Goal: Information Seeking & Learning: Learn about a topic

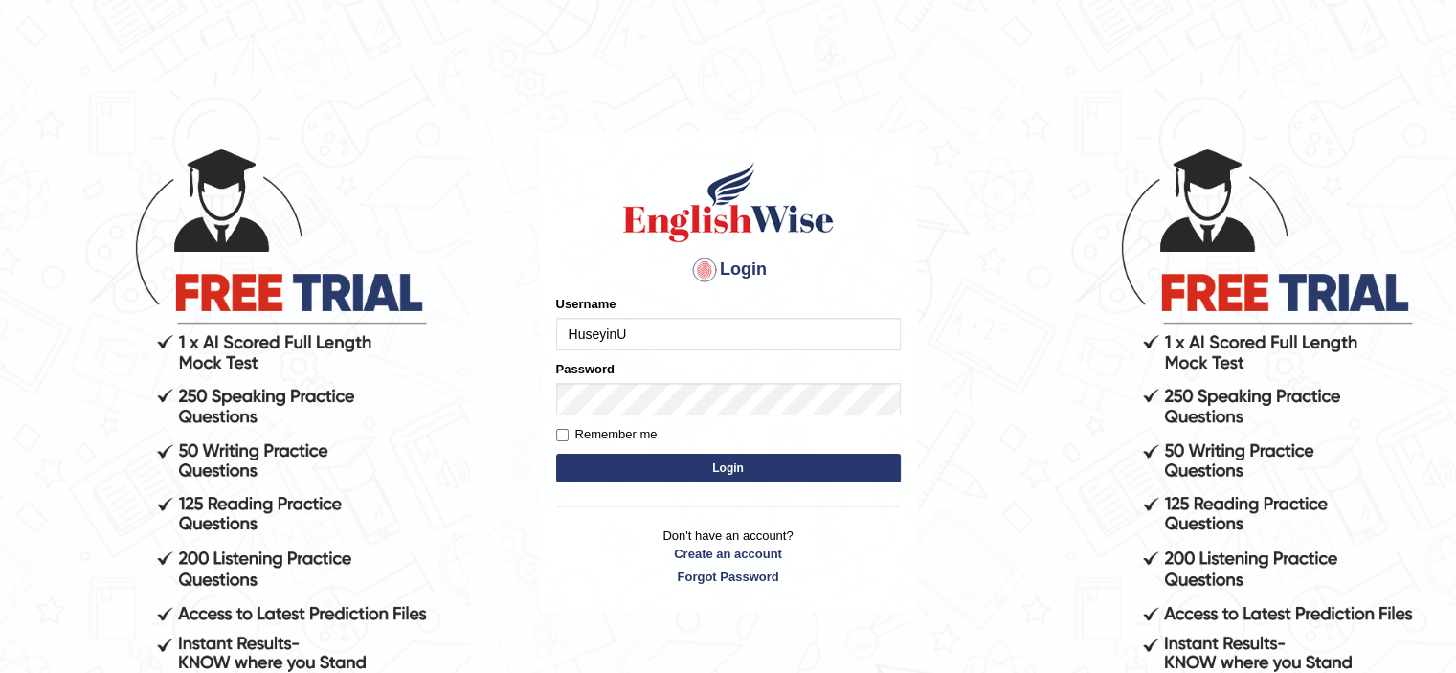
click at [656, 462] on button "Login" at bounding box center [728, 468] width 344 height 29
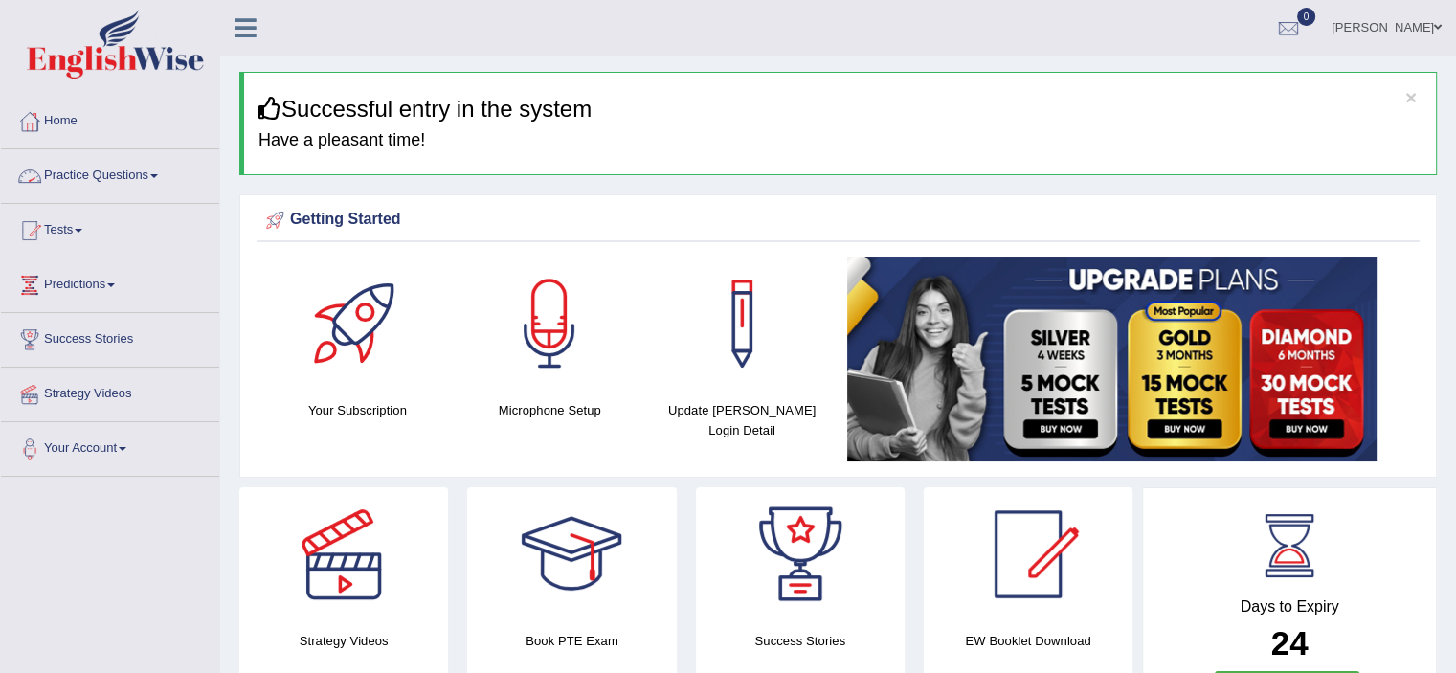
click at [131, 180] on link "Practice Questions" at bounding box center [110, 173] width 218 height 48
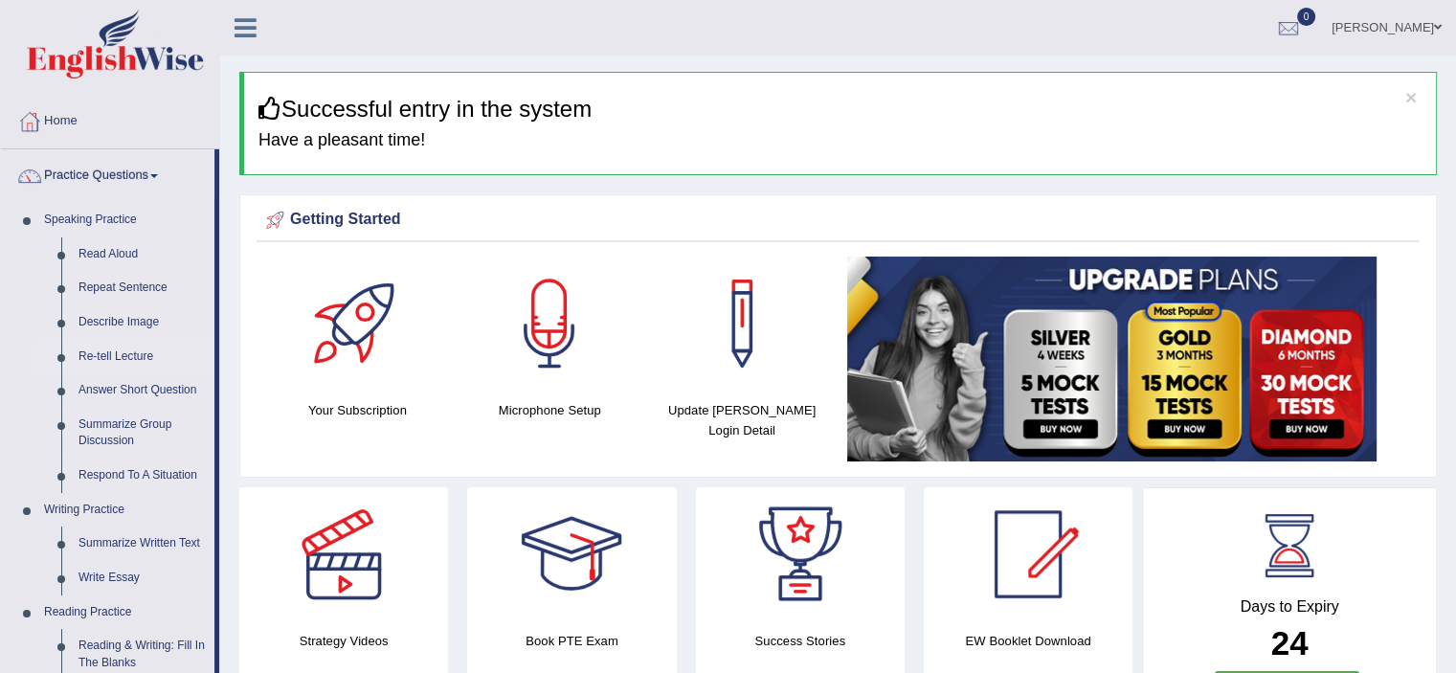
click at [141, 355] on link "Re-tell Lecture" at bounding box center [142, 357] width 144 height 34
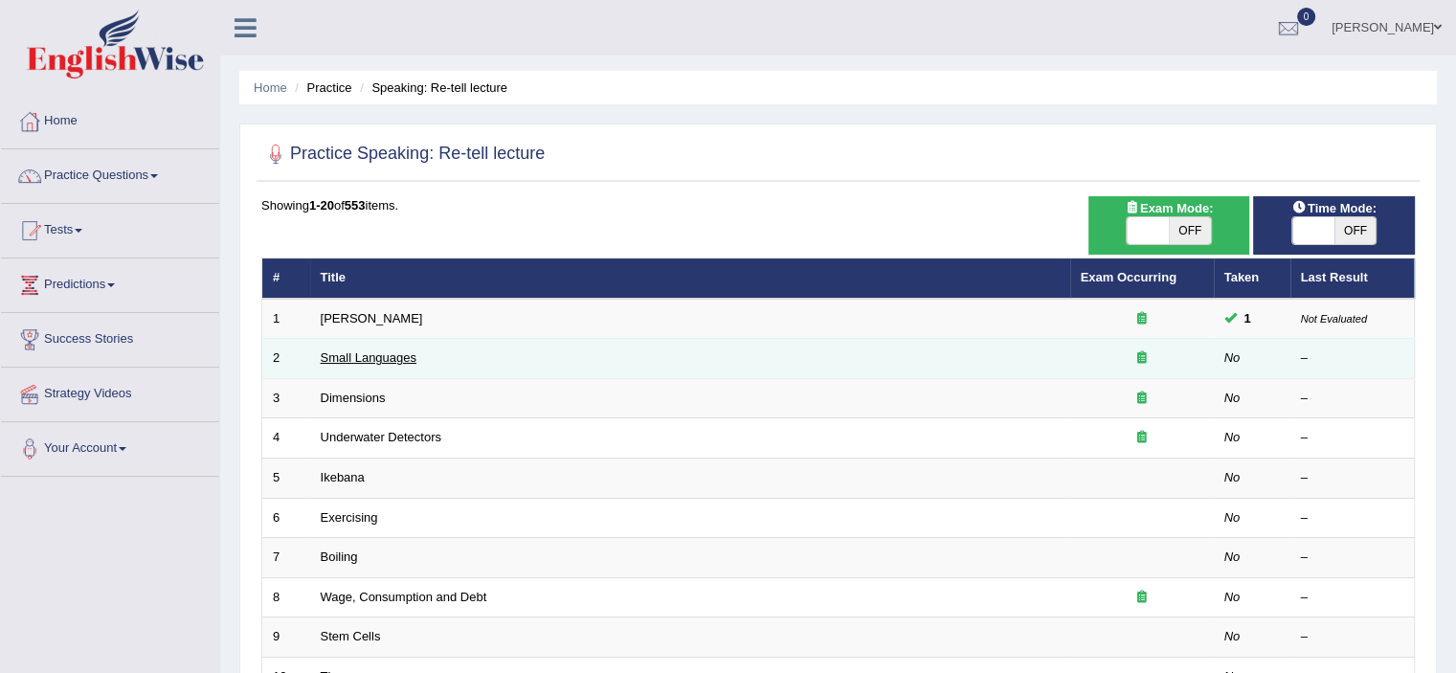
click at [400, 359] on link "Small Languages" at bounding box center [369, 357] width 96 height 14
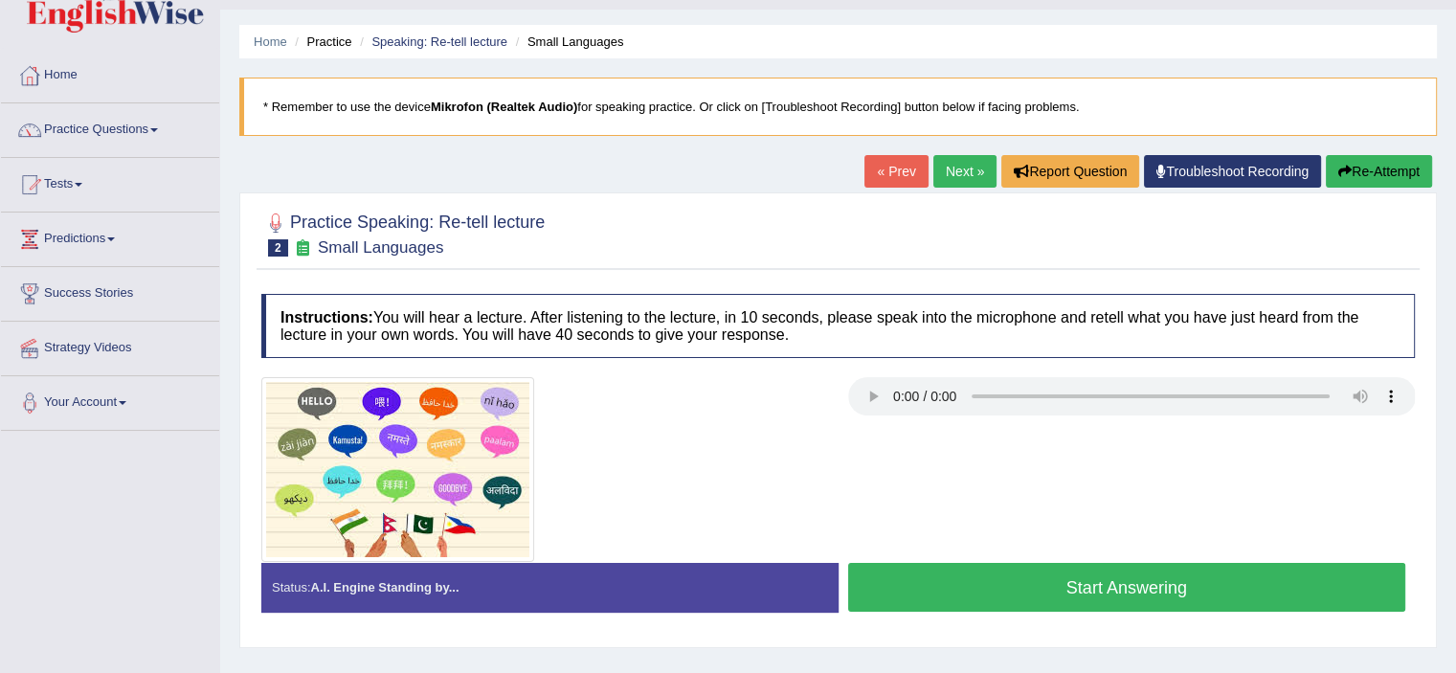
scroll to position [51, 0]
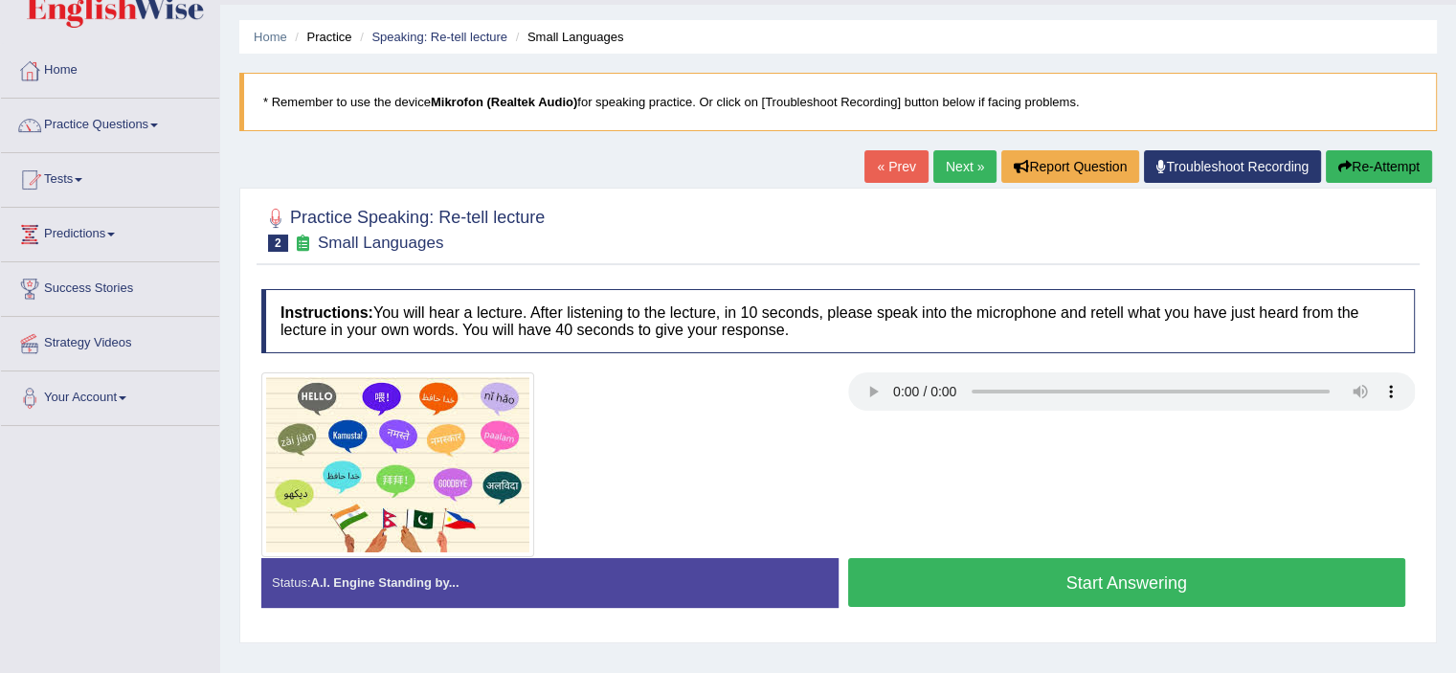
click at [1188, 586] on button "Start Answering" at bounding box center [1127, 582] width 558 height 49
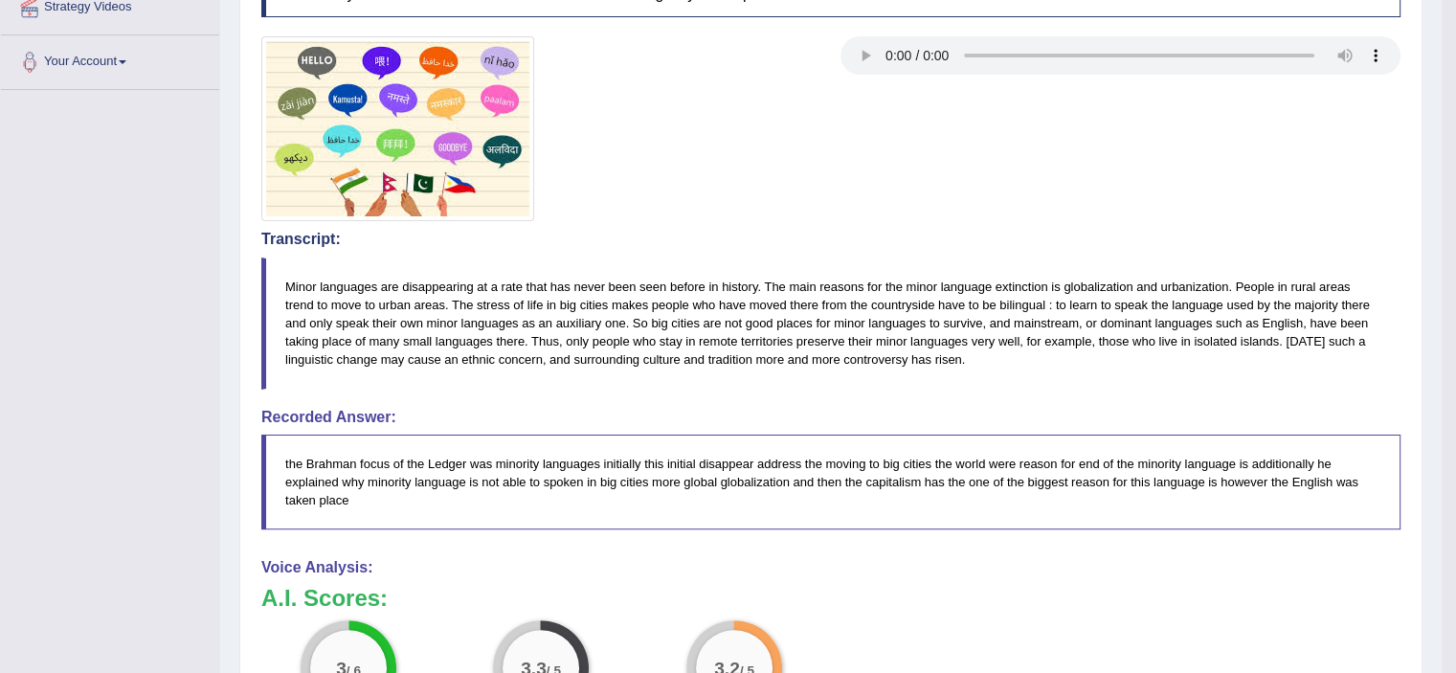
scroll to position [386, 0]
drag, startPoint x: 1290, startPoint y: 336, endPoint x: 1316, endPoint y: 347, distance: 28.3
click at [1316, 347] on blockquote "Minor languages are disappearing at a rate that has never been seen before in h…" at bounding box center [830, 324] width 1139 height 132
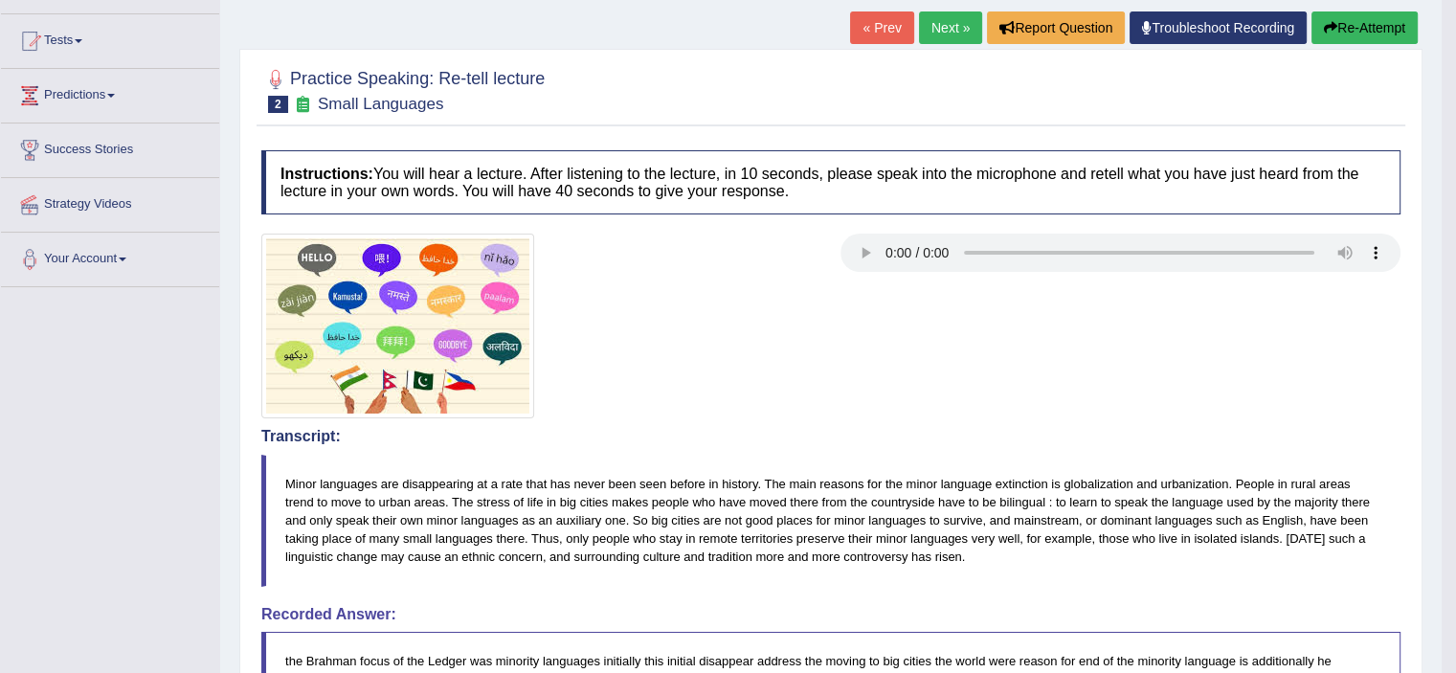
scroll to position [0, 0]
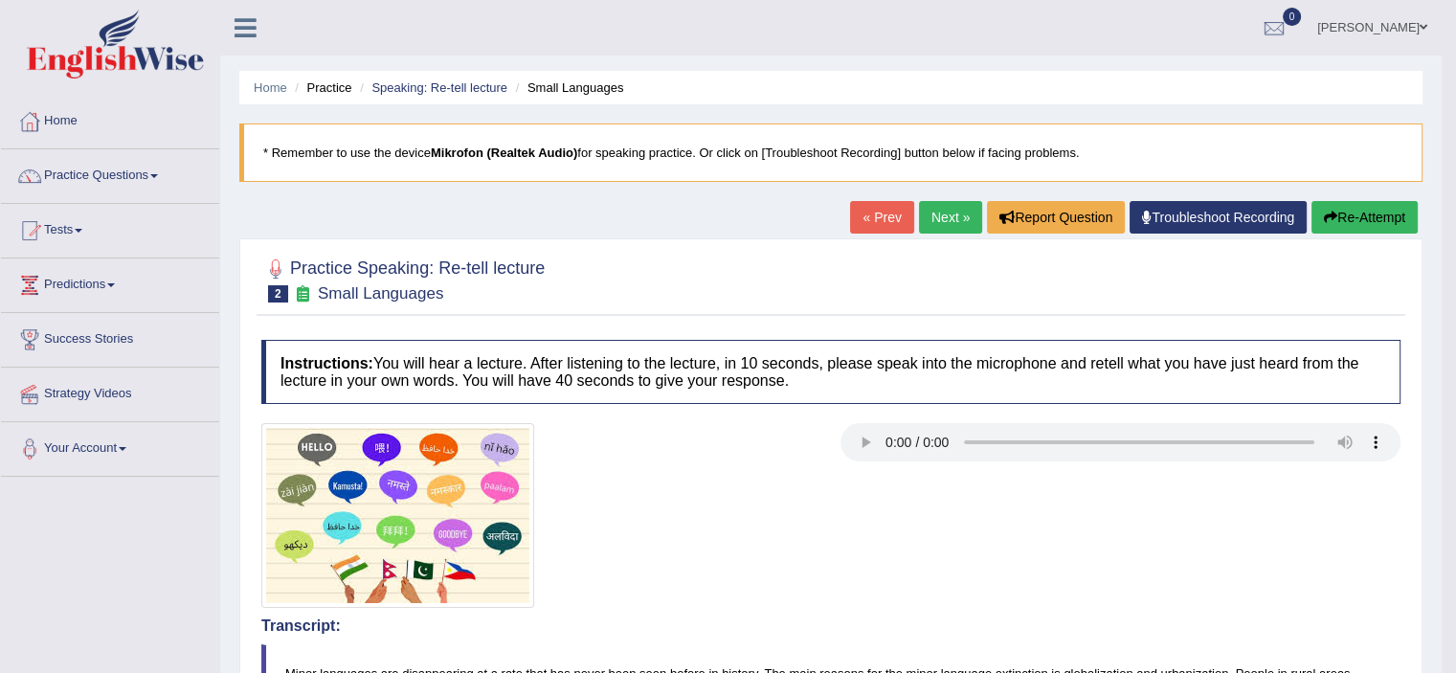
click at [1357, 210] on button "Re-Attempt" at bounding box center [1364, 217] width 106 height 33
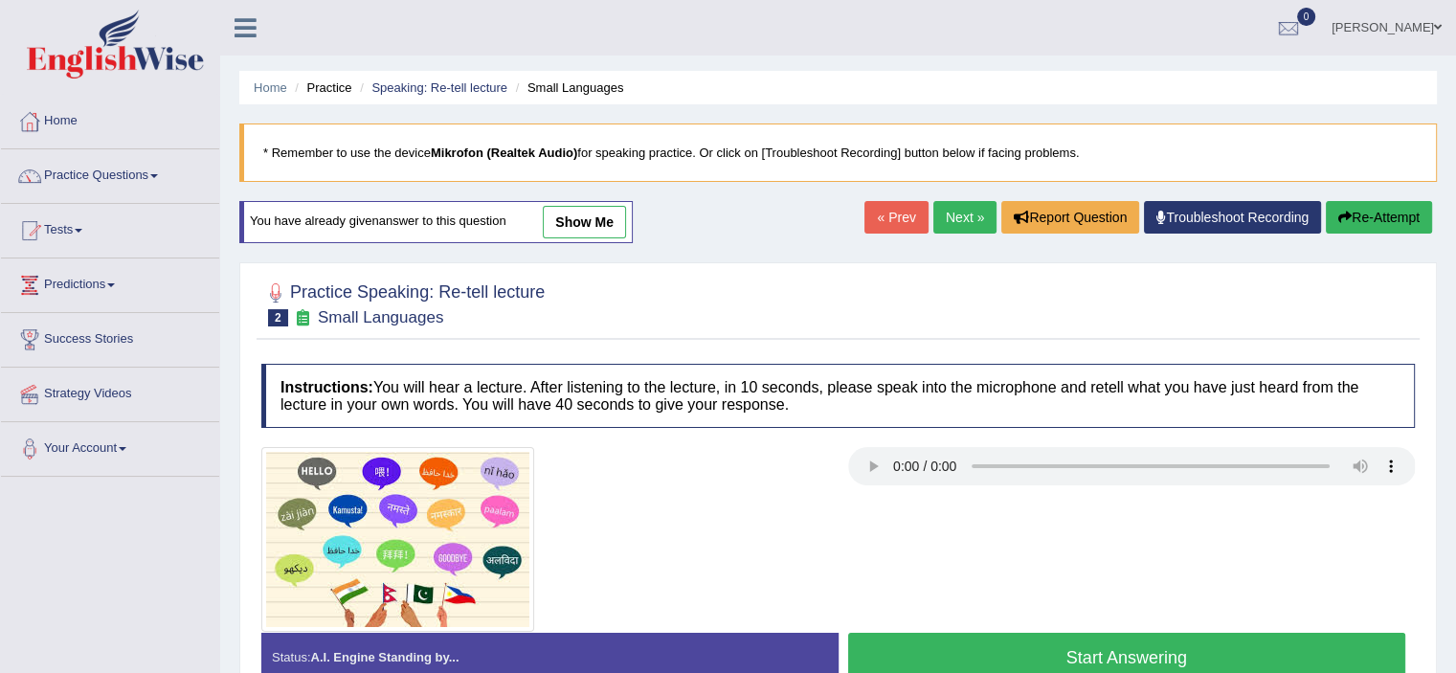
click at [976, 640] on button "Start Answering" at bounding box center [1127, 657] width 558 height 49
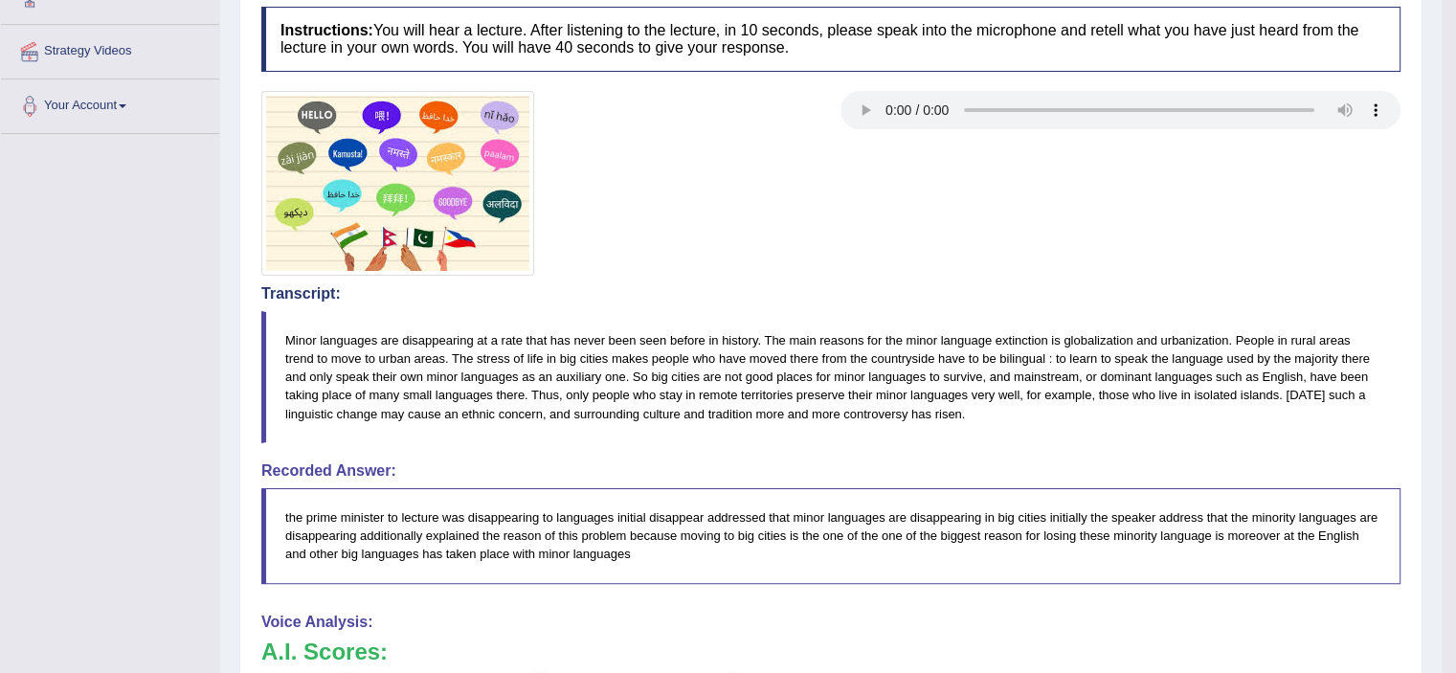
scroll to position [100, 0]
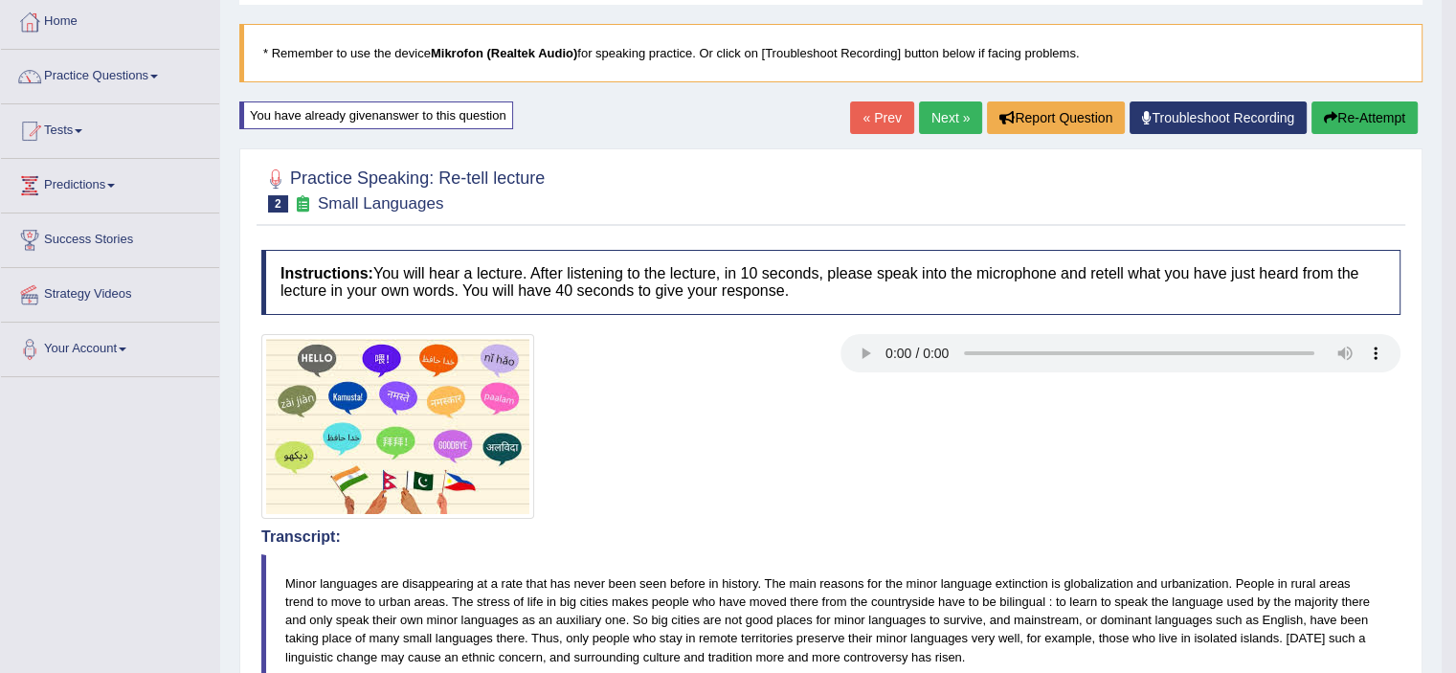
click at [1365, 109] on button "Re-Attempt" at bounding box center [1364, 117] width 106 height 33
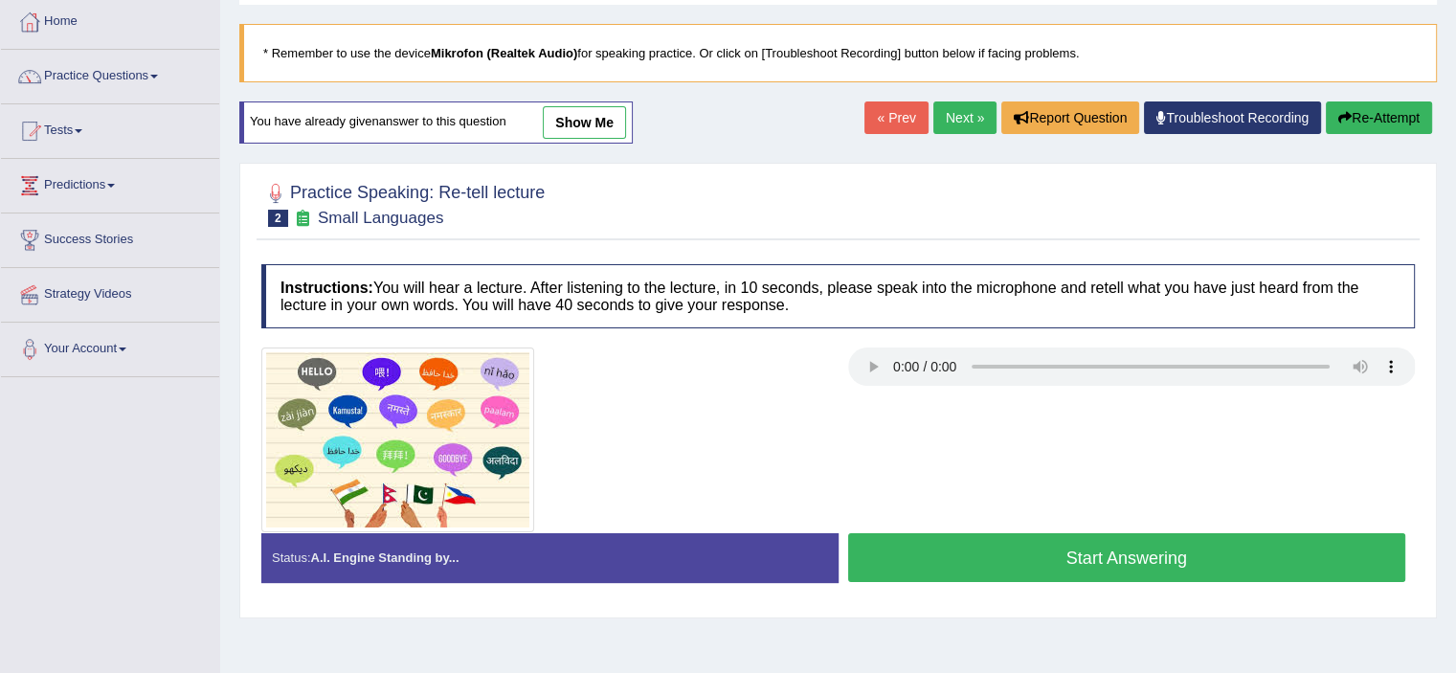
click at [900, 554] on div "Instructions: You will hear a lecture. After listening to the lecture, in 10 se…" at bounding box center [837, 431] width 1163 height 352
click at [900, 554] on button "Start Answering" at bounding box center [1127, 557] width 558 height 49
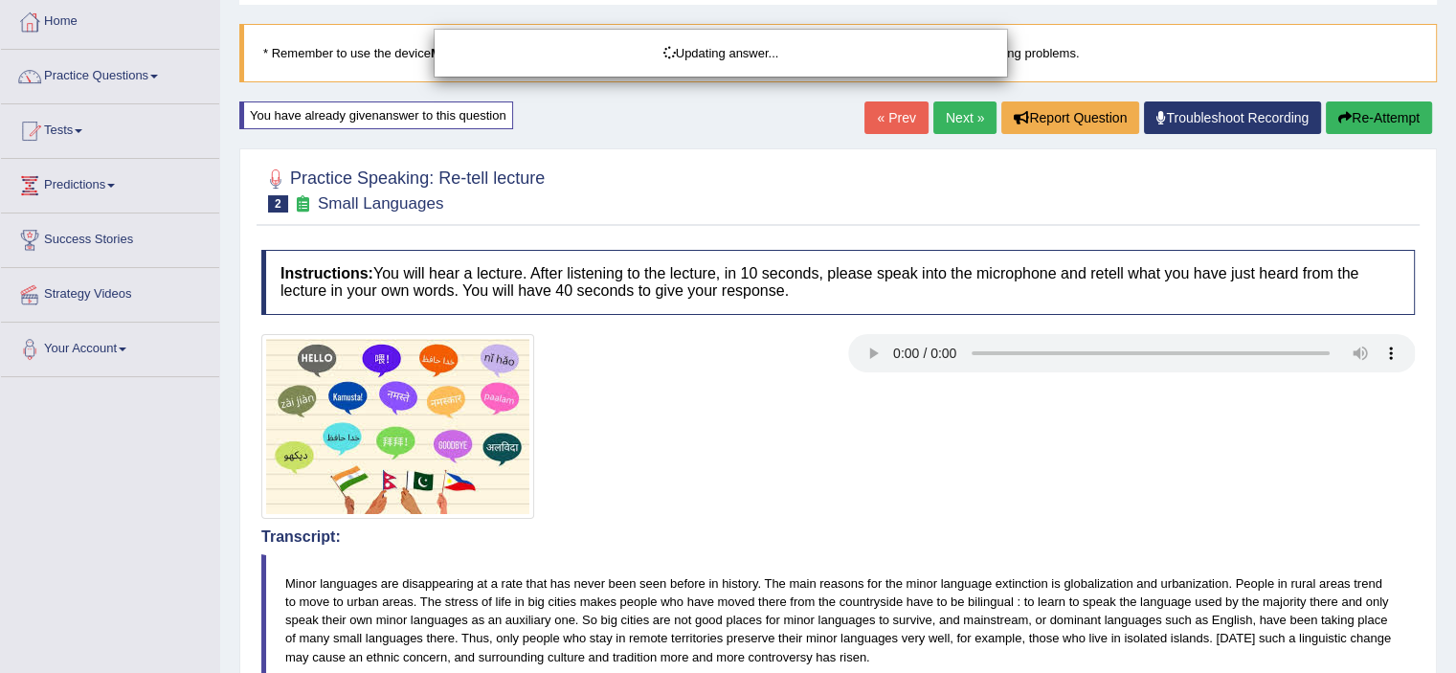
drag, startPoint x: 1469, startPoint y: 144, endPoint x: 1457, endPoint y: 254, distance: 109.7
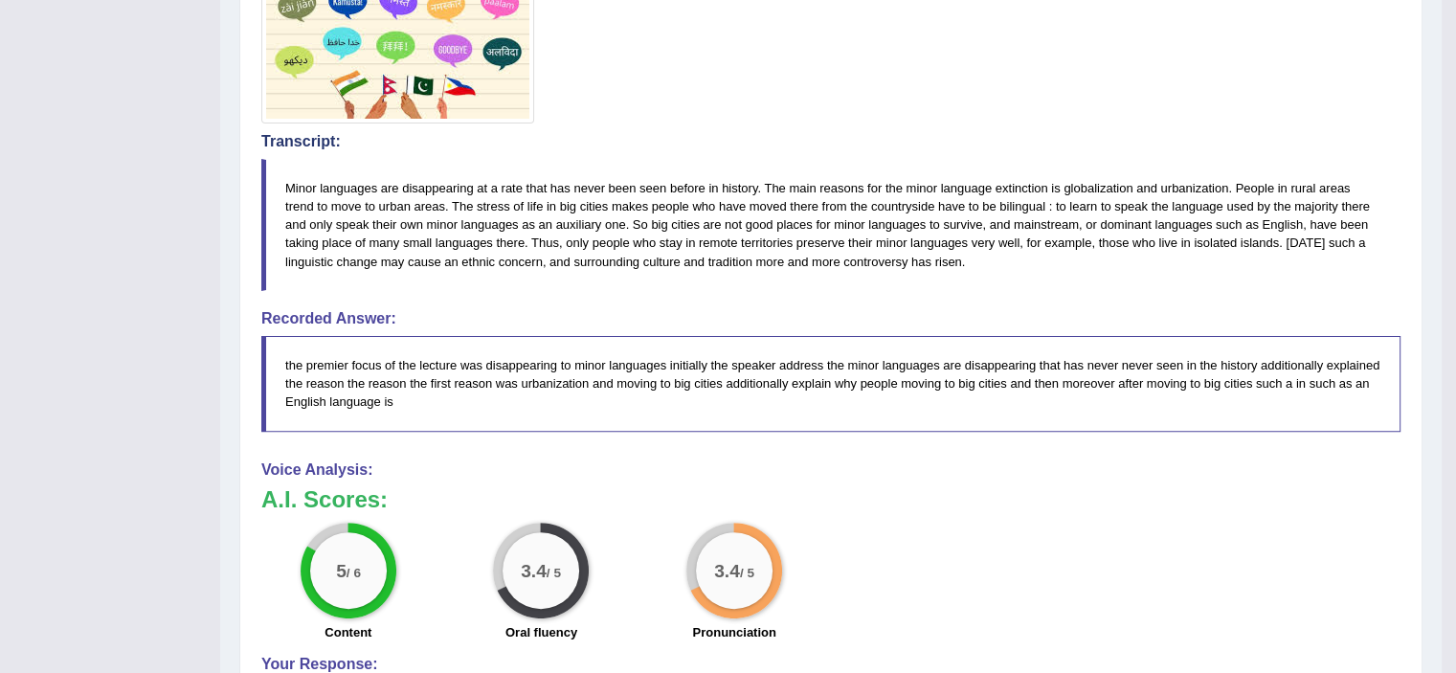
scroll to position [38, 0]
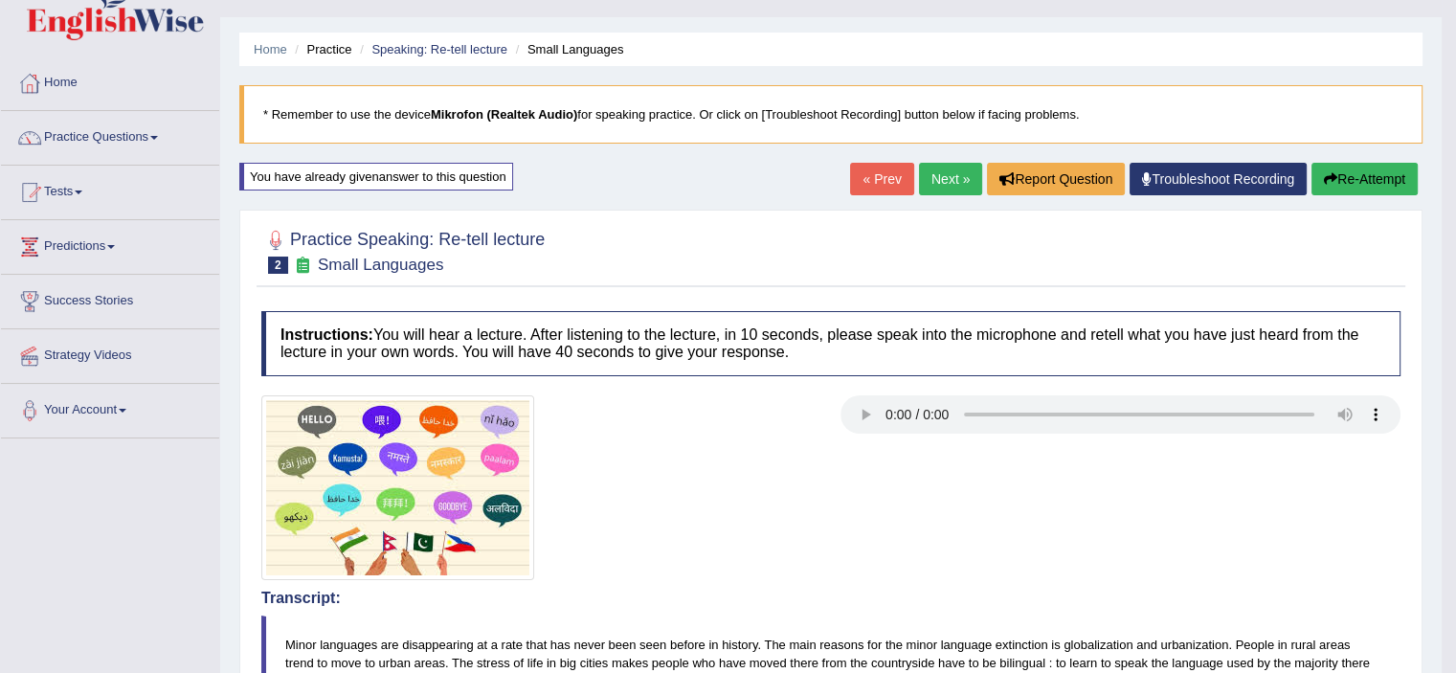
click at [1351, 184] on button "Re-Attempt" at bounding box center [1364, 179] width 106 height 33
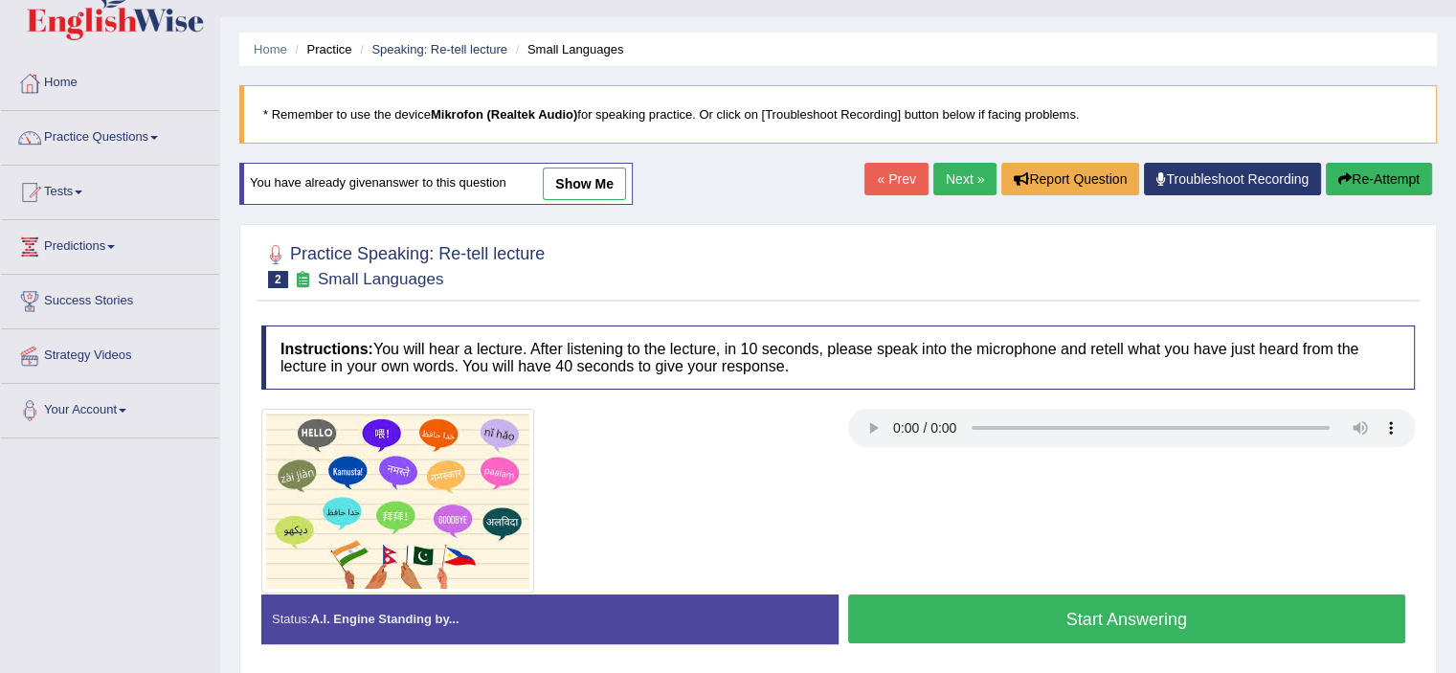
scroll to position [38, 0]
click at [991, 626] on button "Start Answering" at bounding box center [1127, 618] width 558 height 49
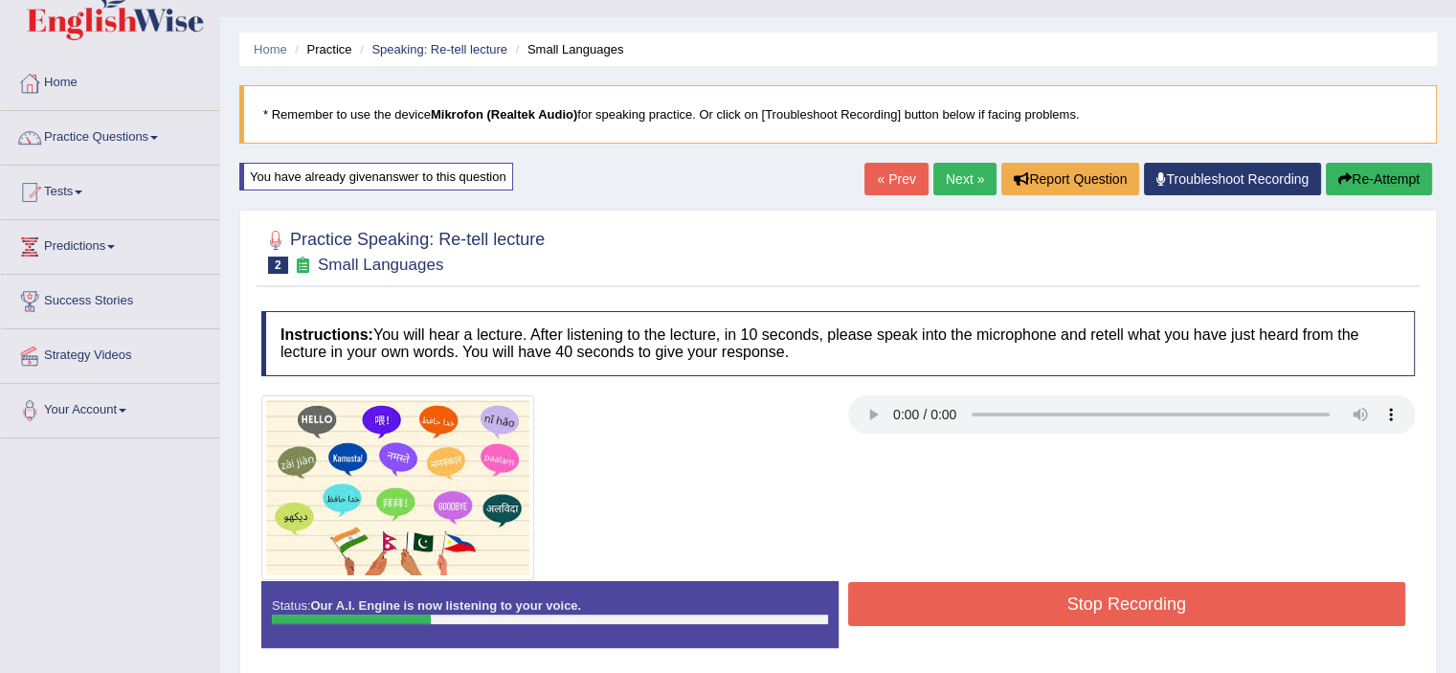
click at [1060, 595] on button "Stop Recording" at bounding box center [1127, 604] width 558 height 44
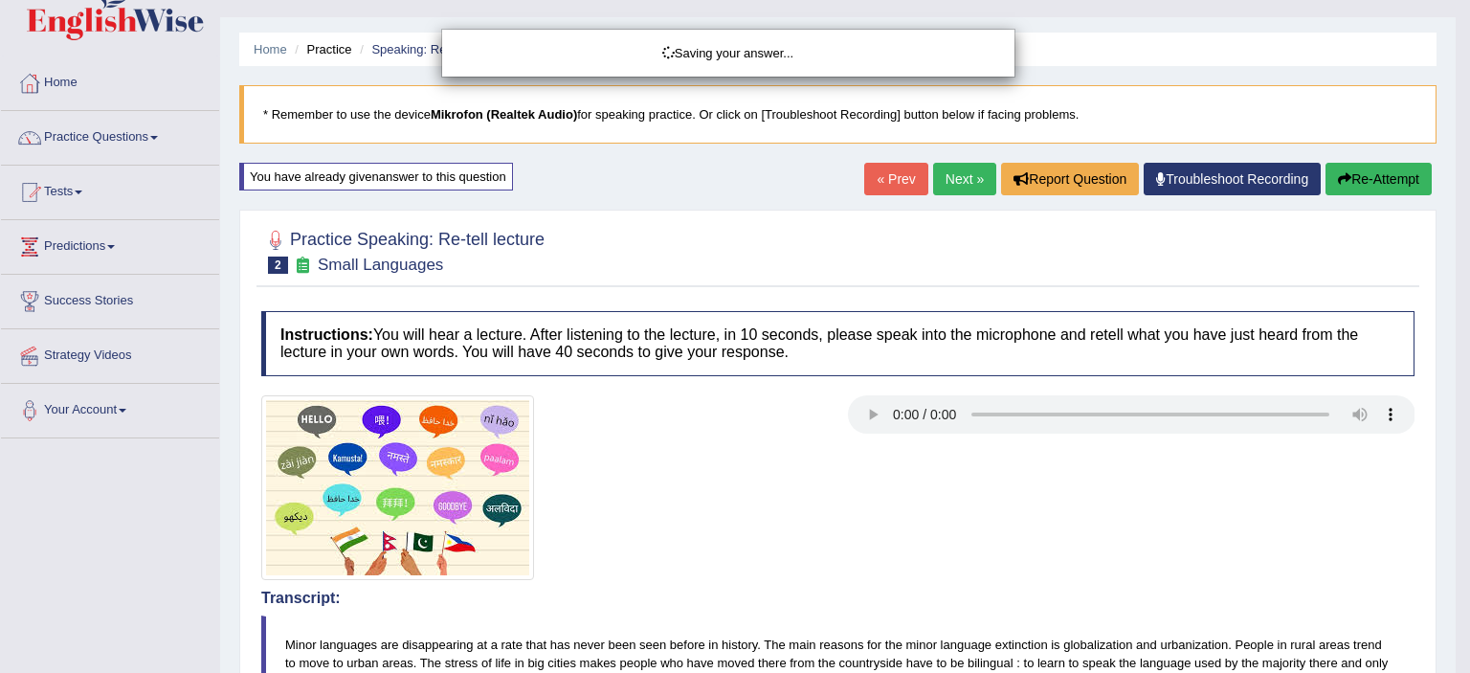
click at [1392, 189] on div "Saving your answer..." at bounding box center [735, 336] width 1470 height 673
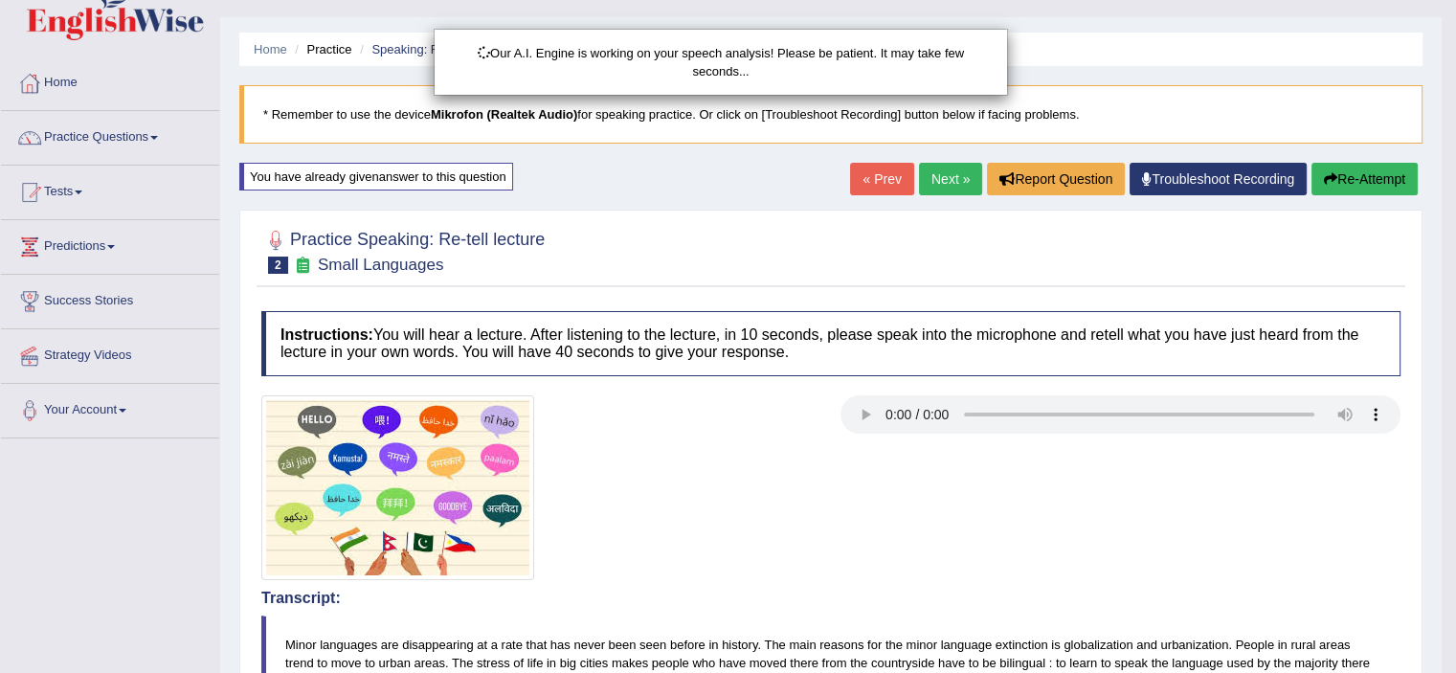
click at [1373, 169] on div "Our A.I. Engine is working on your speech analysis! Please be patient. It may t…" at bounding box center [728, 336] width 1456 height 673
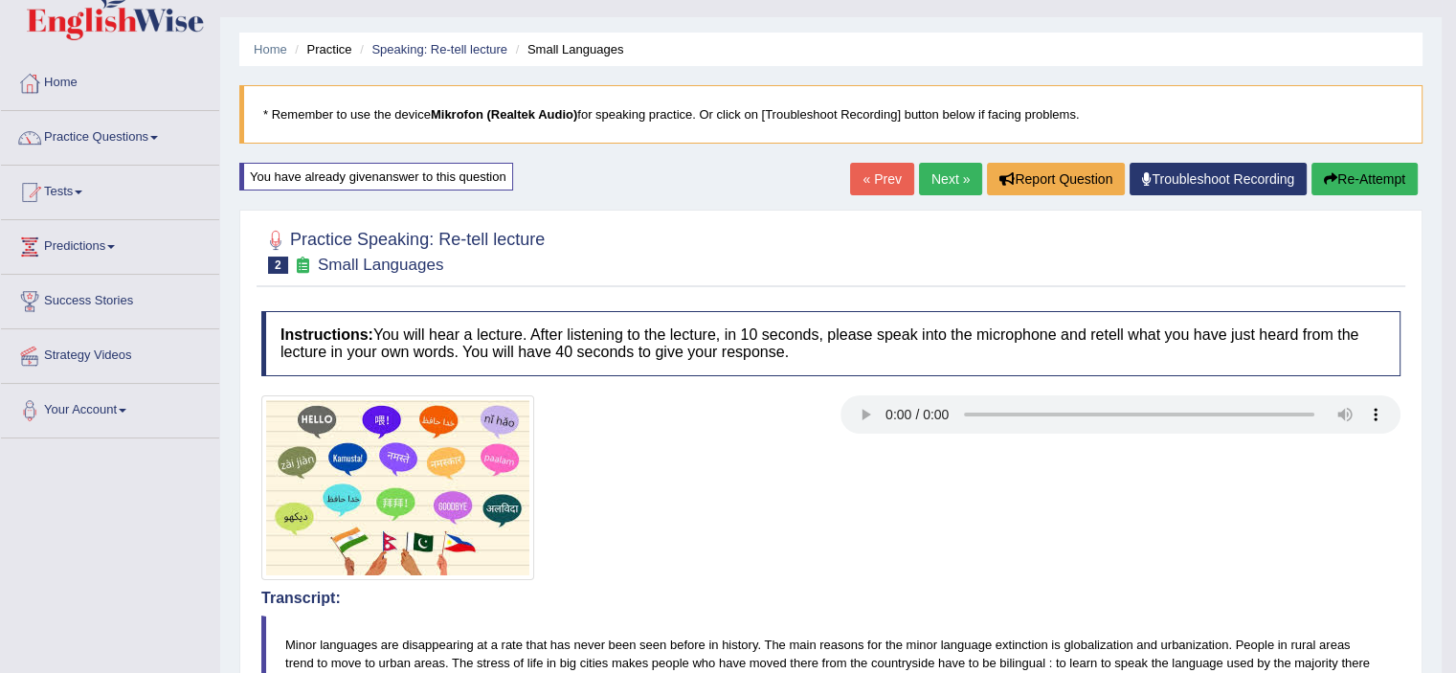
click at [1362, 189] on button "Re-Attempt" at bounding box center [1364, 179] width 106 height 33
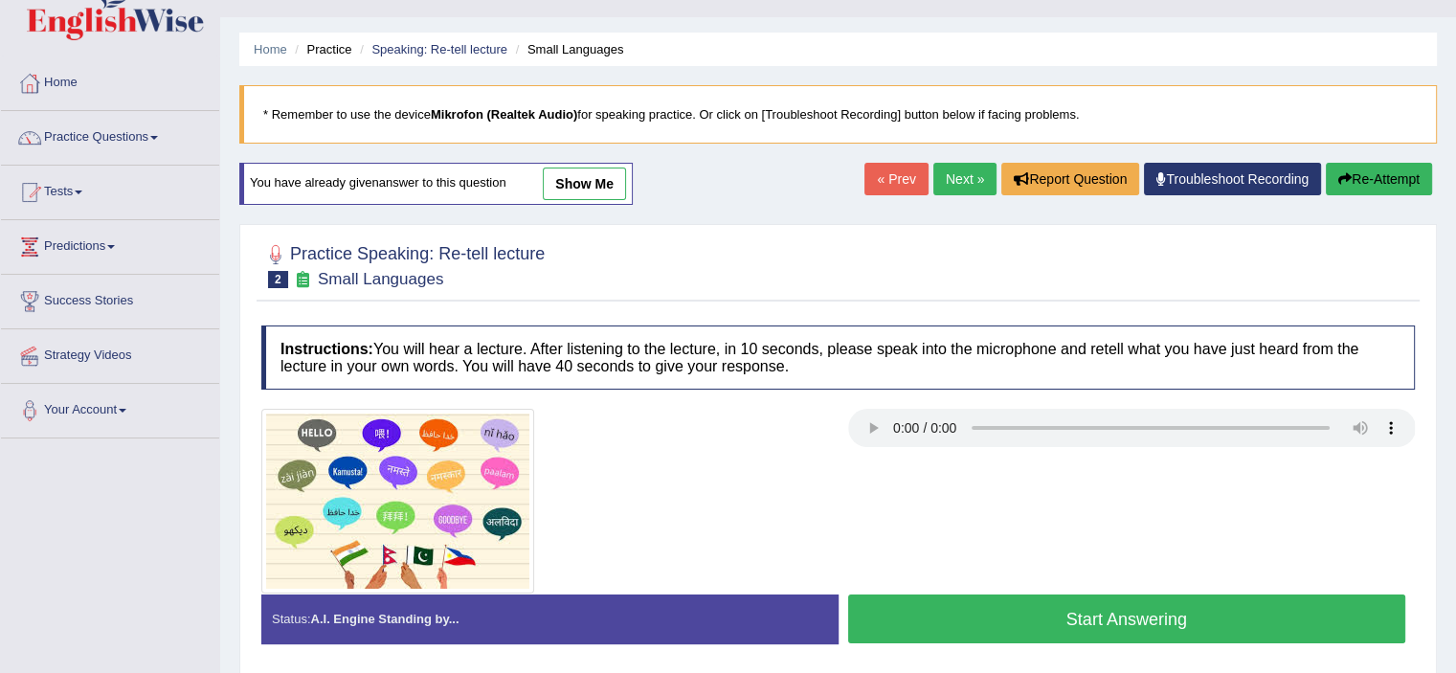
click at [1062, 616] on button "Start Answering" at bounding box center [1127, 618] width 558 height 49
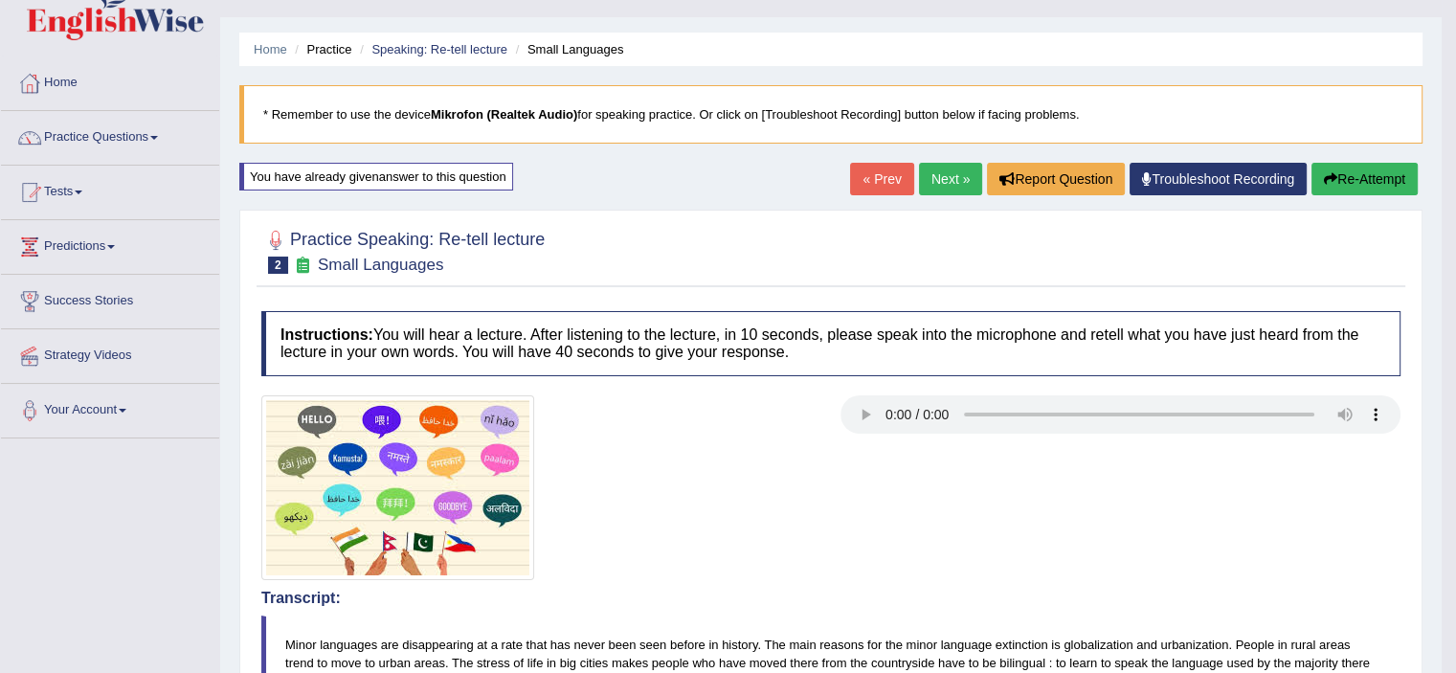
drag, startPoint x: 1446, startPoint y: 230, endPoint x: 1469, endPoint y: 214, distance: 27.6
click at [1455, 214] on html "Toggle navigation Home Practice Questions Speaking Practice Read Aloud Repeat S…" at bounding box center [728, 298] width 1456 height 673
